Goal: Obtain resource: Obtain resource

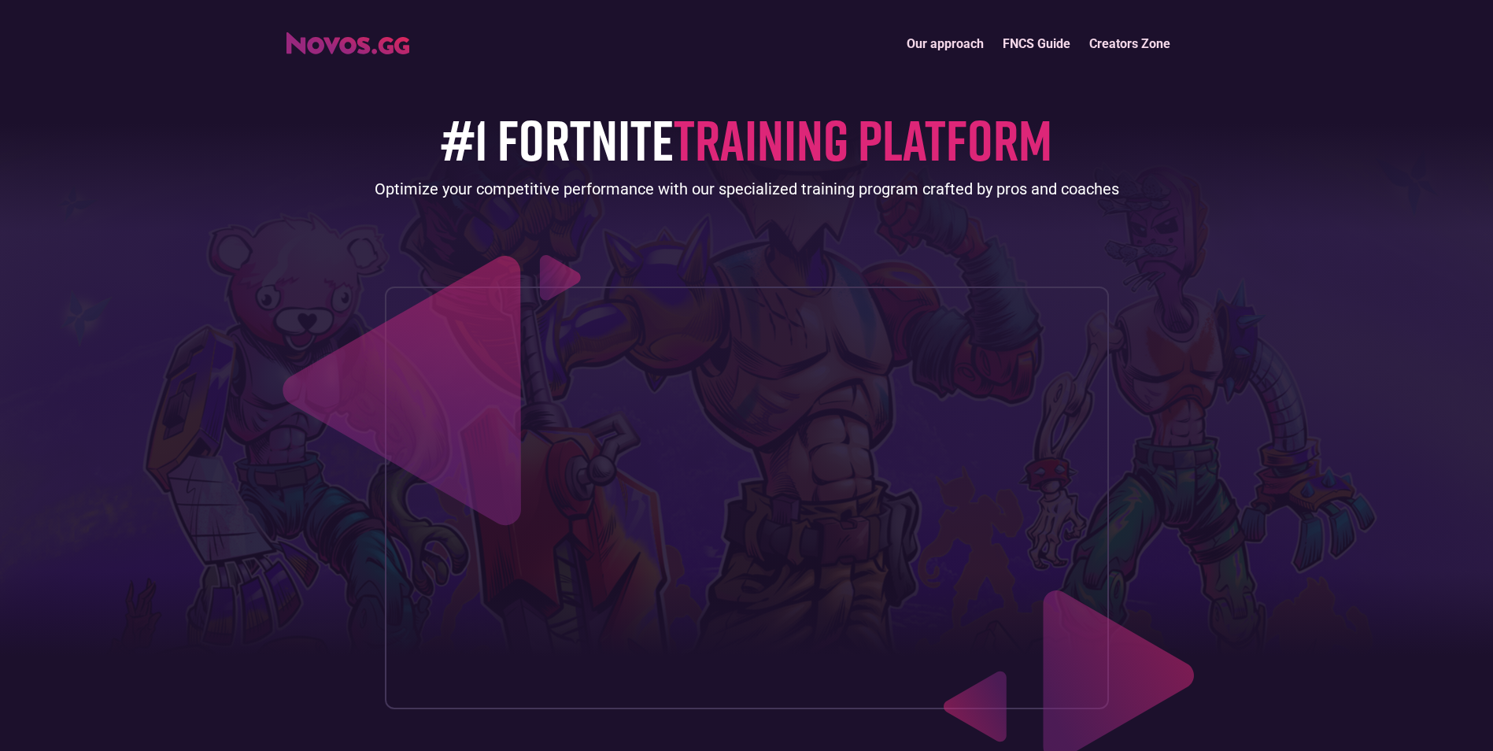
click at [371, 36] on img "home" at bounding box center [347, 43] width 123 height 22
drag, startPoint x: 0, startPoint y: 0, endPoint x: 315, endPoint y: 44, distance: 317.8
click at [315, 44] on img "home" at bounding box center [347, 43] width 123 height 22
click at [947, 42] on link "Our approach" at bounding box center [945, 44] width 96 height 34
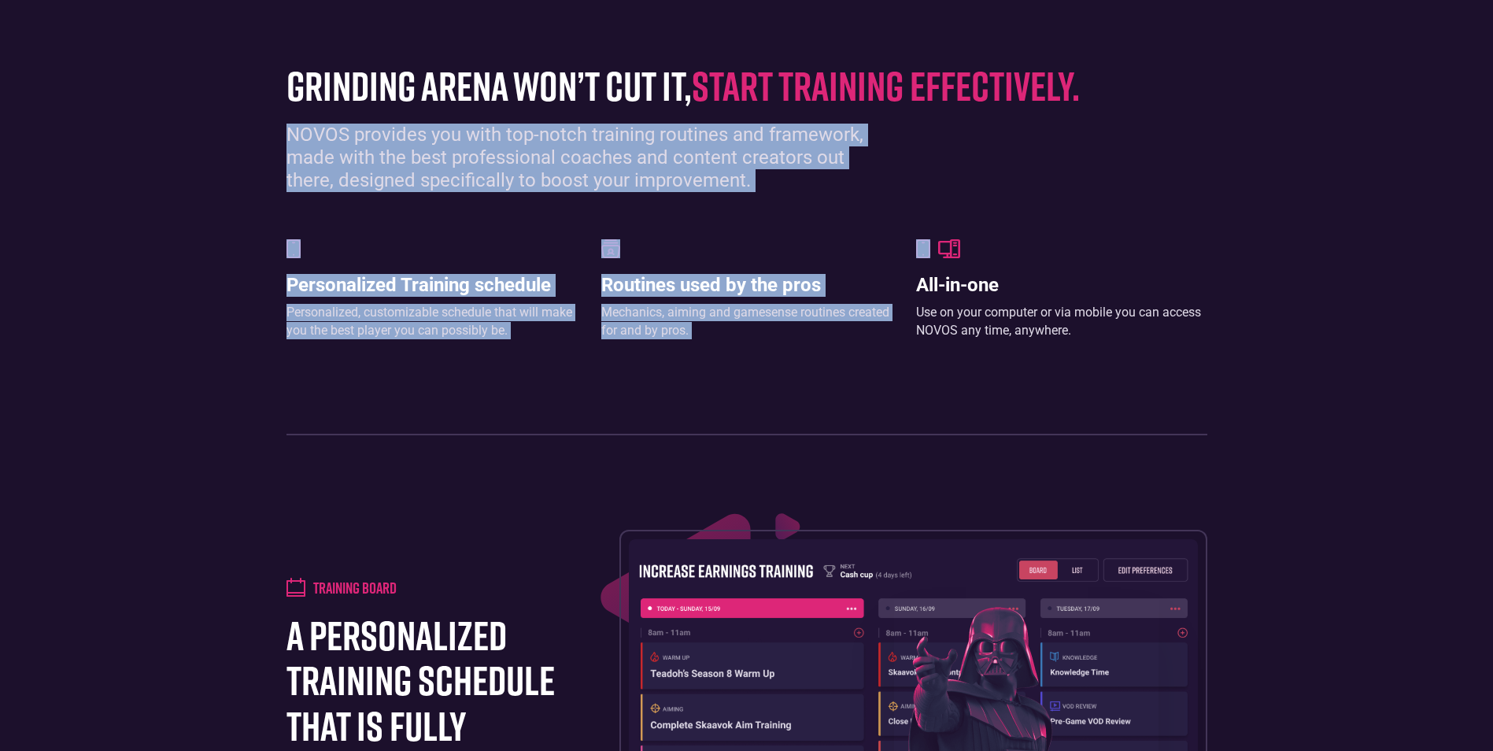
drag, startPoint x: 1464, startPoint y: 216, endPoint x: 1507, endPoint y: 75, distance: 147.3
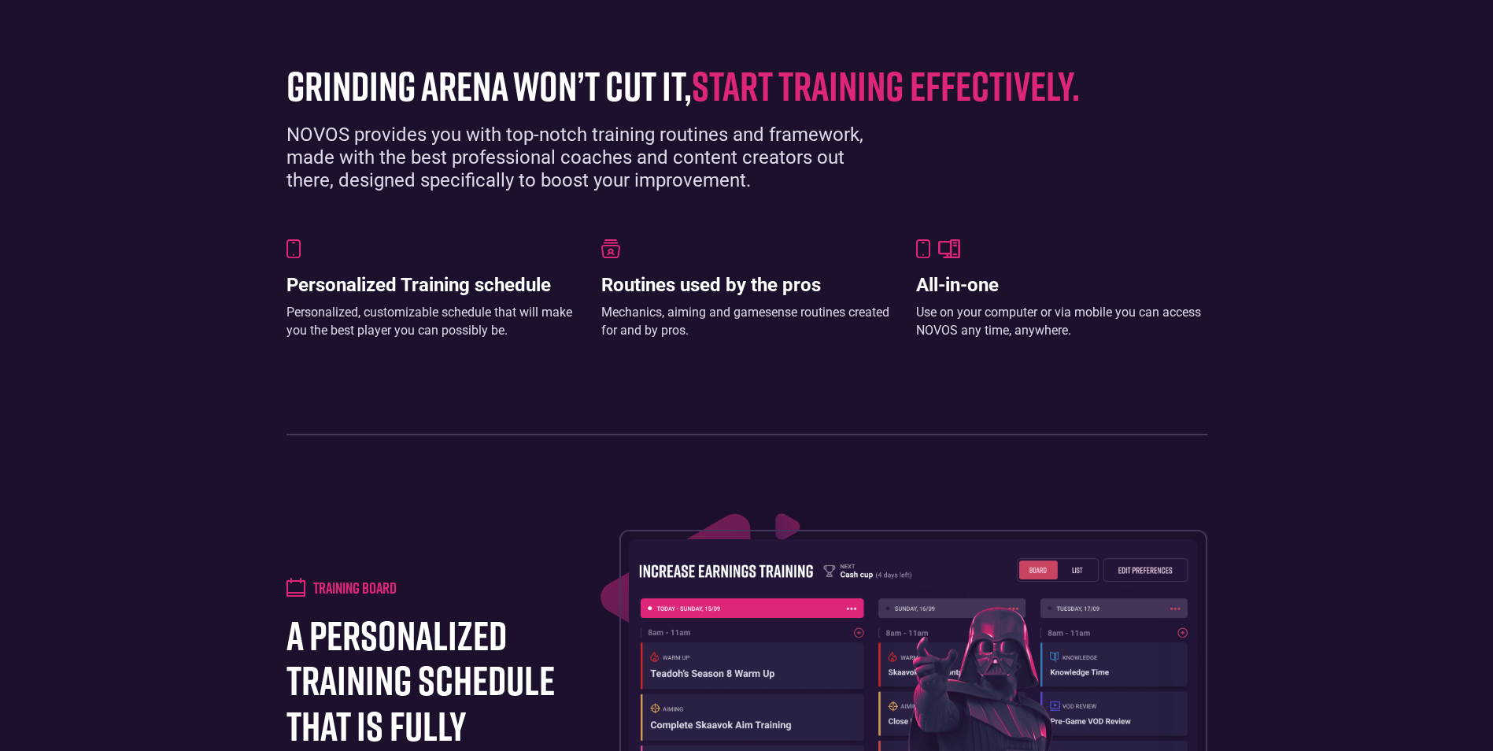
drag, startPoint x: 1272, startPoint y: 297, endPoint x: 1382, endPoint y: 279, distance: 111.0
click at [1277, 297] on section "grinding arena won’t cut it, start training effectively. NOVOS provides you wit…" at bounding box center [746, 241] width 1493 height 482
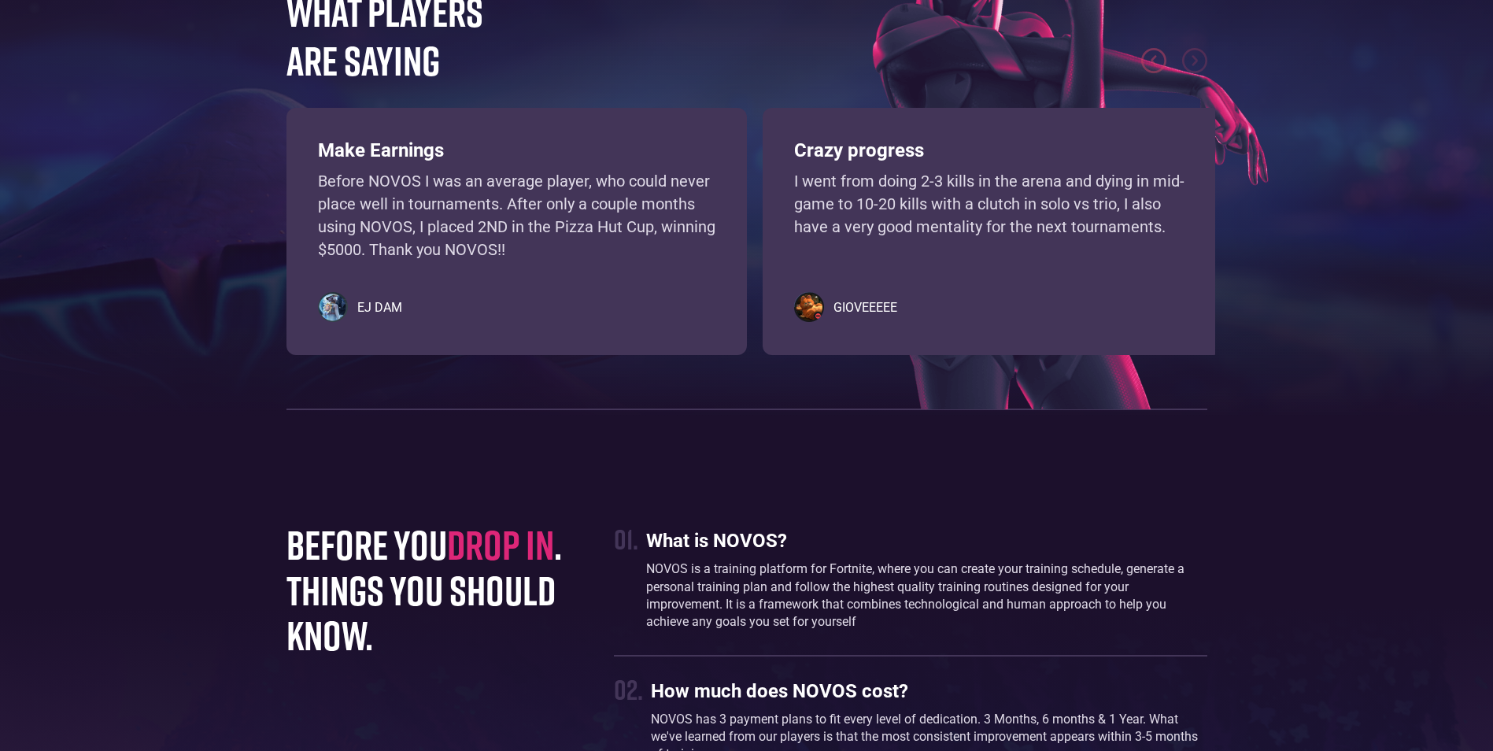
scroll to position [3748, 0]
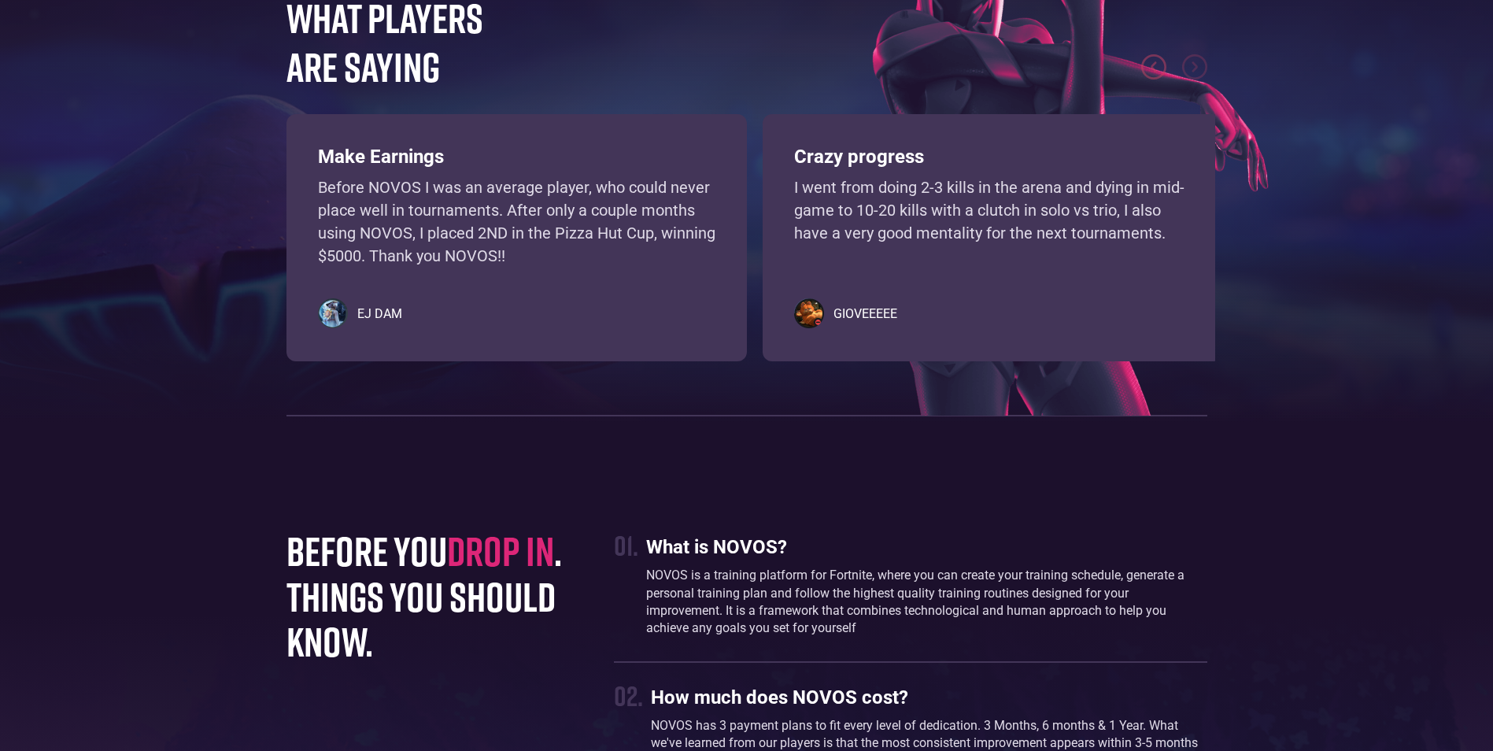
click at [320, 313] on img "1 of 4" at bounding box center [333, 313] width 30 height 30
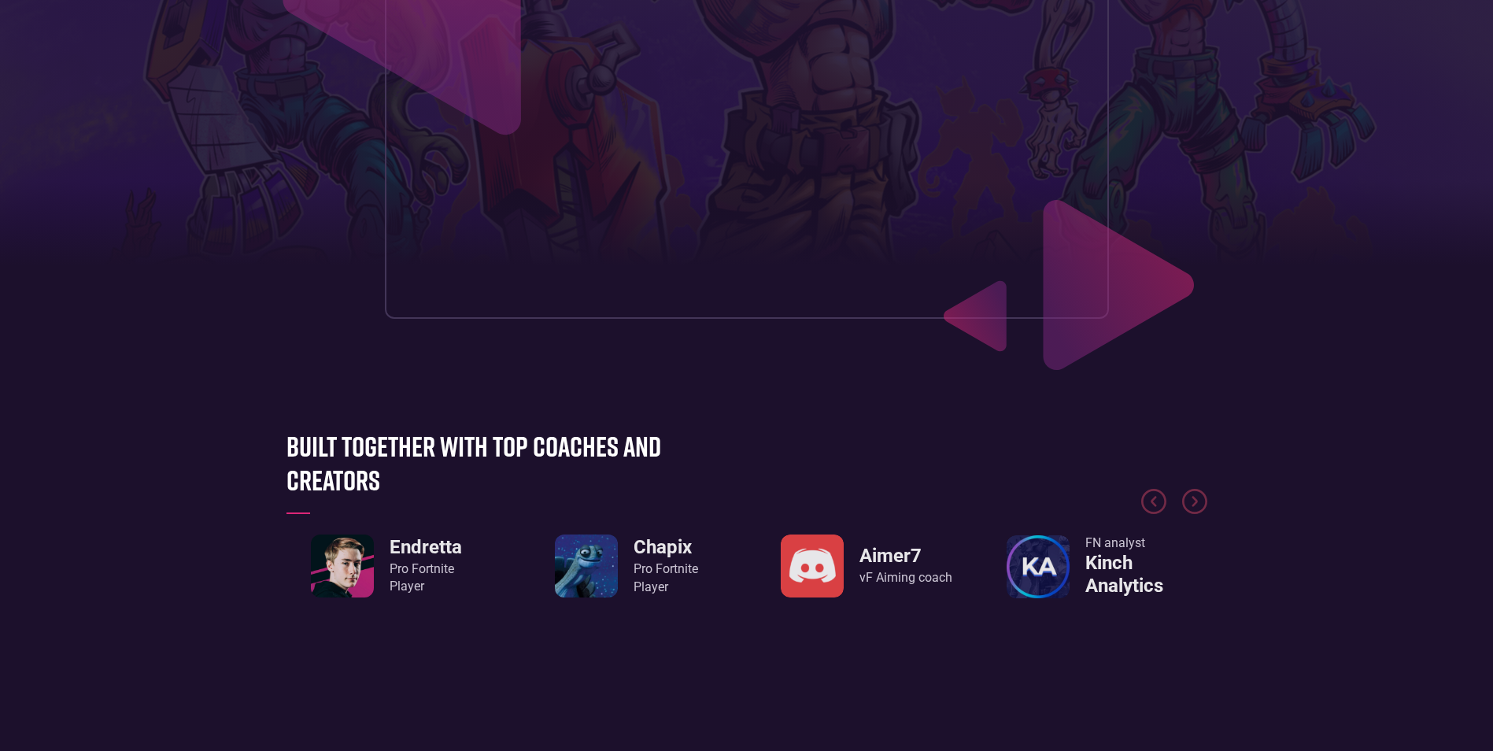
scroll to position [0, 0]
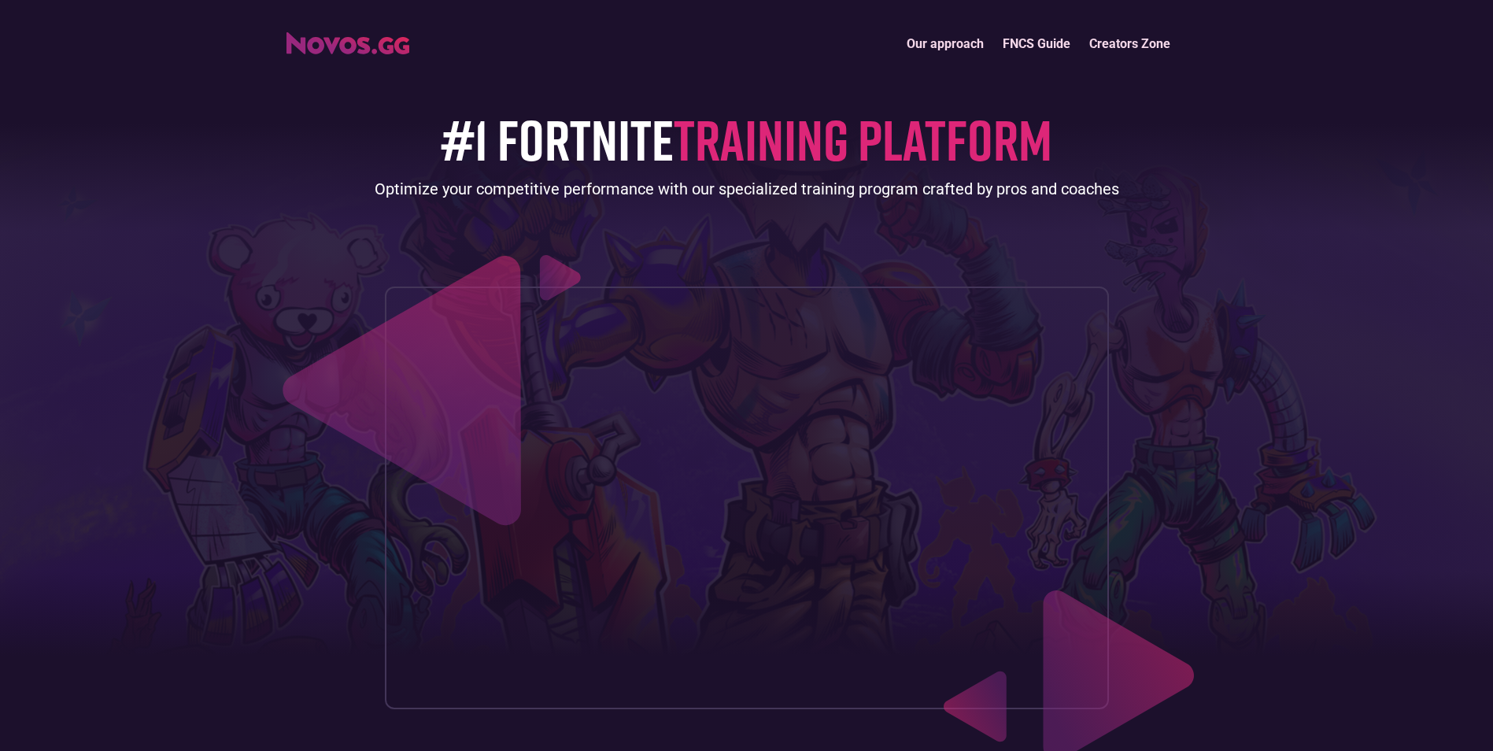
click at [1026, 39] on link "FNCS Guide" at bounding box center [1036, 44] width 87 height 34
click at [1148, 36] on link "Creators Zone" at bounding box center [1130, 44] width 100 height 34
